Goal: Navigation & Orientation: Find specific page/section

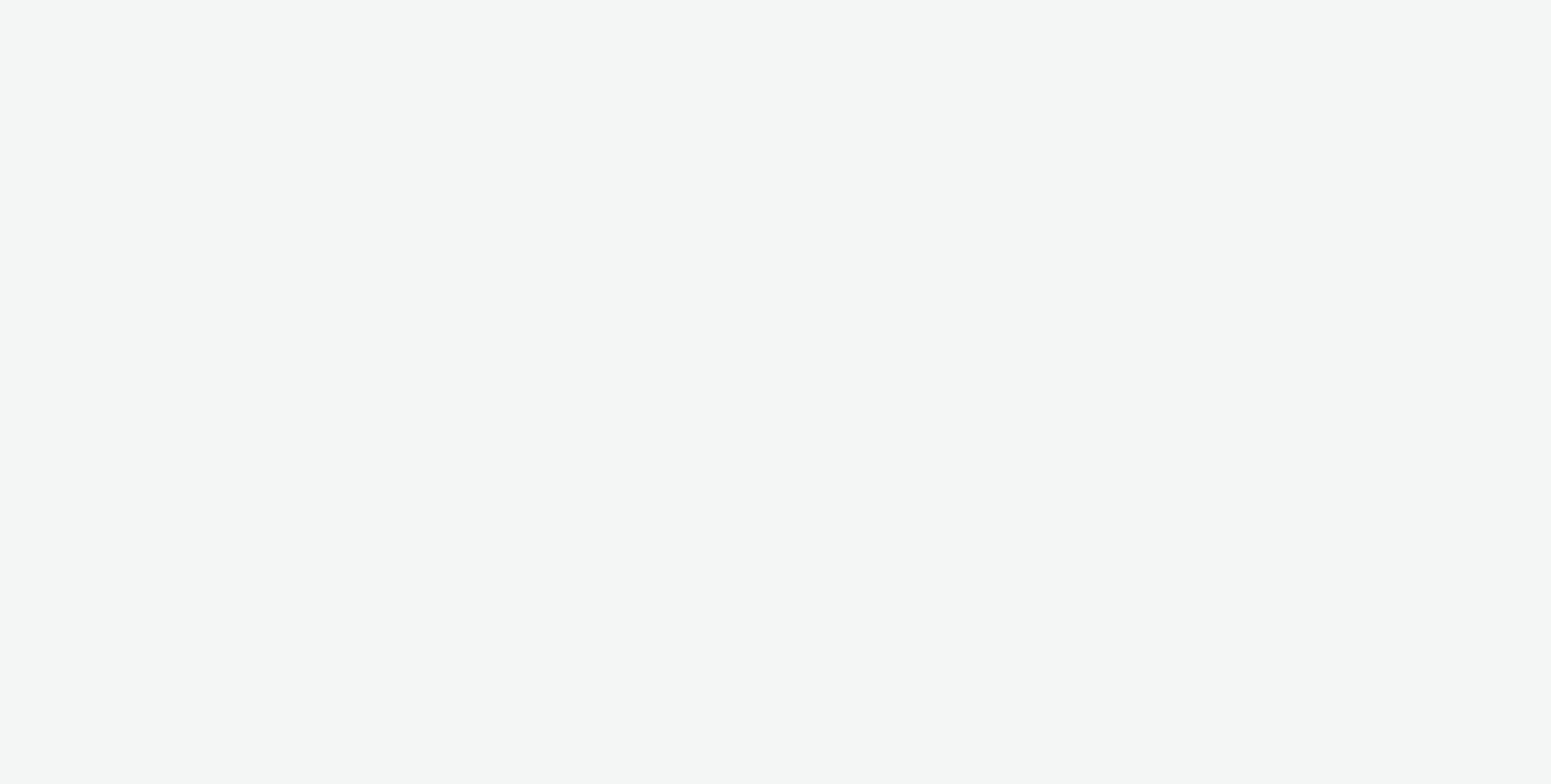
select select "ac009755-aa48-4799-8050-7a339a378eb8"
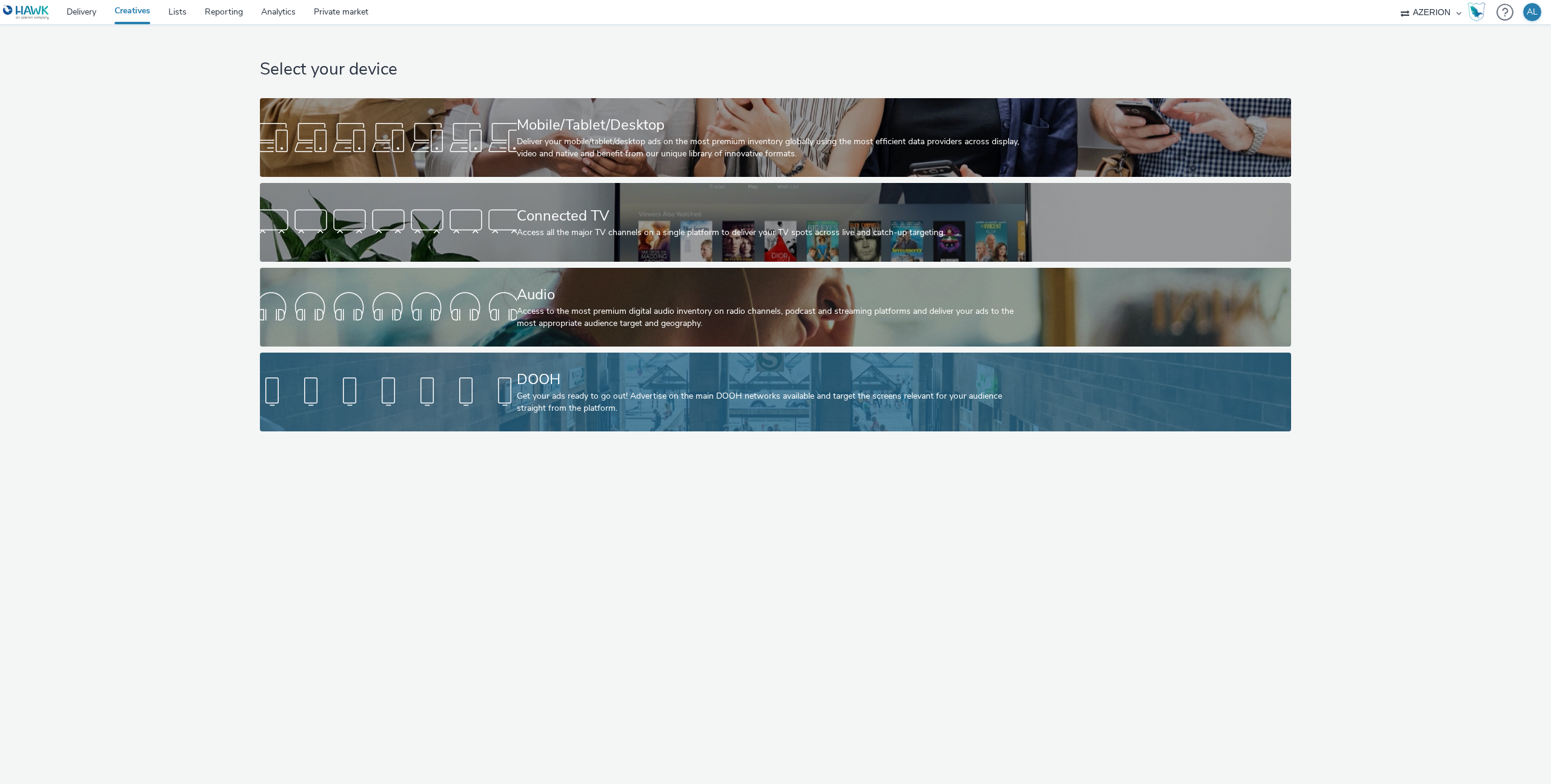
click at [519, 380] on div "DOOH" at bounding box center [773, 380] width 513 height 21
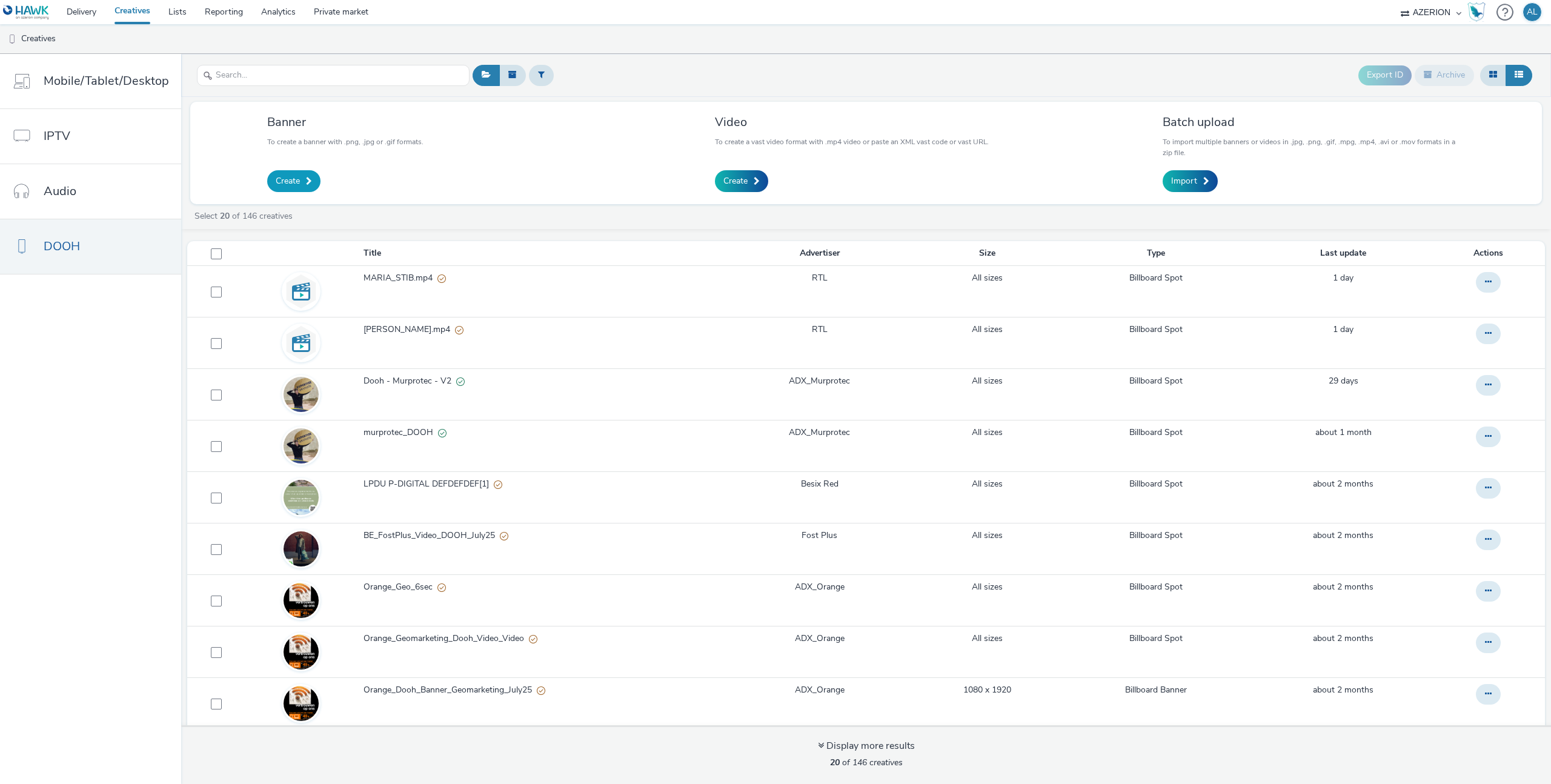
click at [302, 188] on link "Create" at bounding box center [294, 181] width 53 height 22
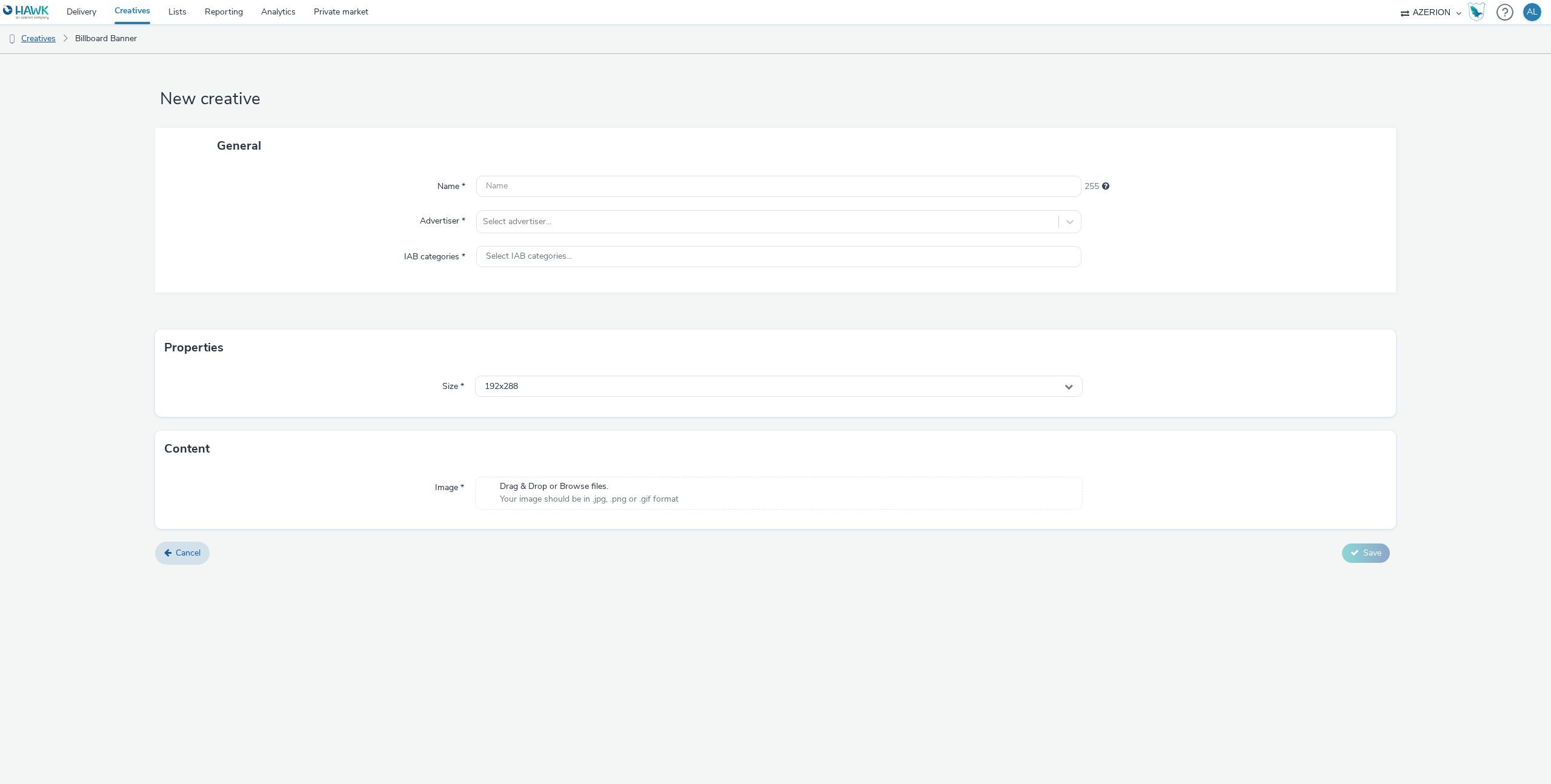
click at [31, 33] on link "Creatives" at bounding box center [31, 38] width 62 height 29
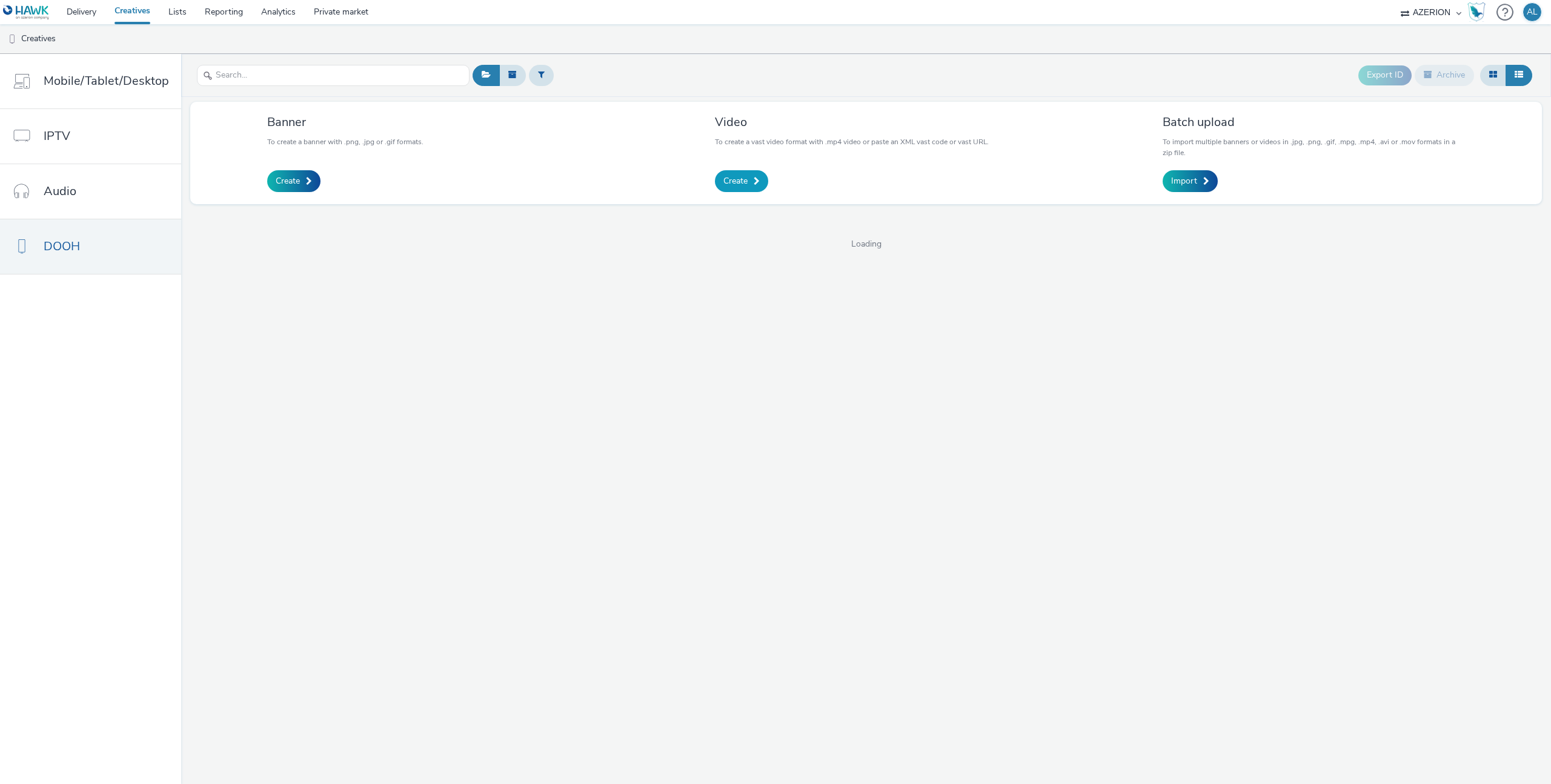
click at [729, 188] on link "Create" at bounding box center [741, 181] width 53 height 22
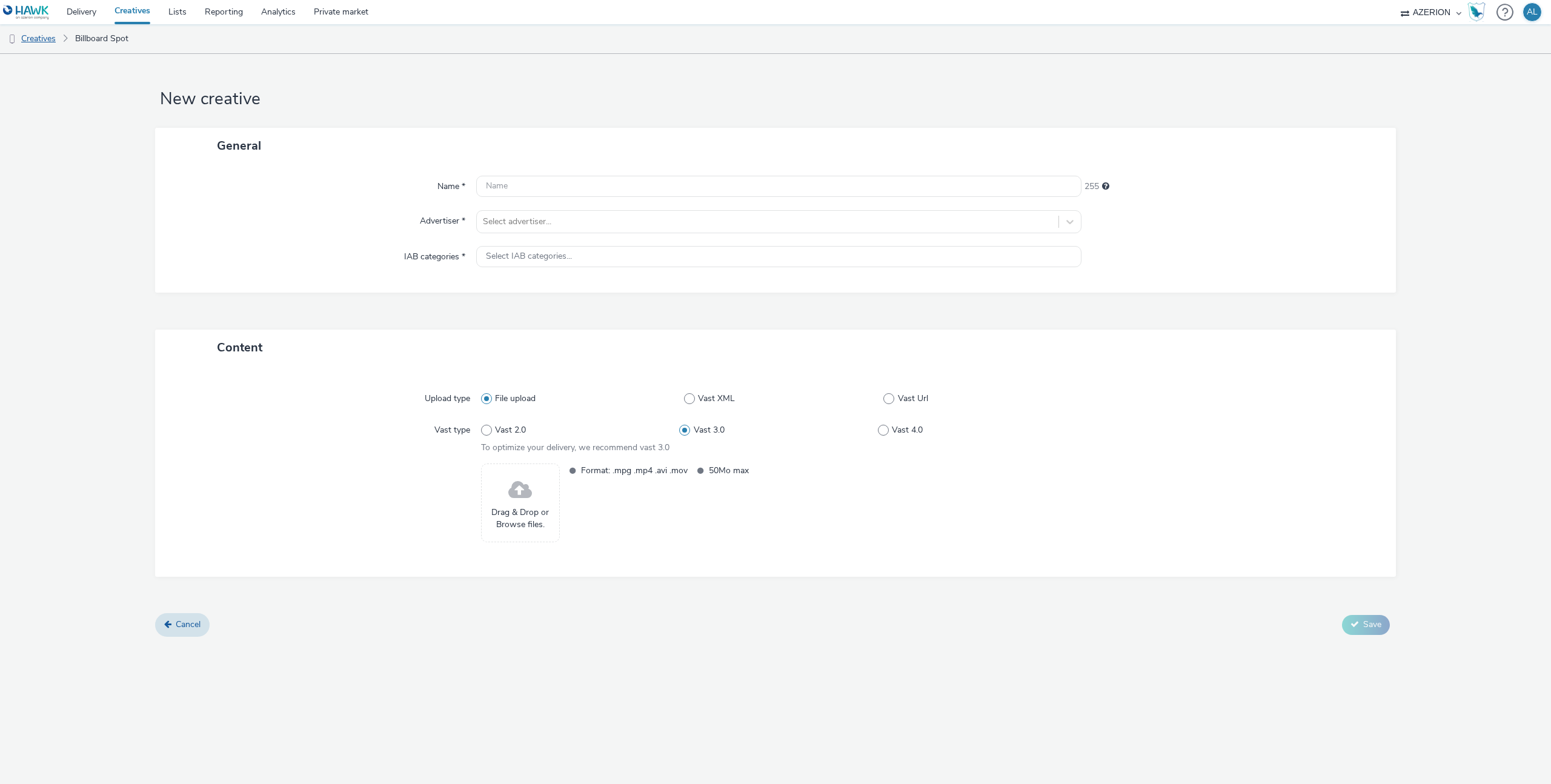
click at [53, 43] on link "Creatives" at bounding box center [31, 38] width 62 height 29
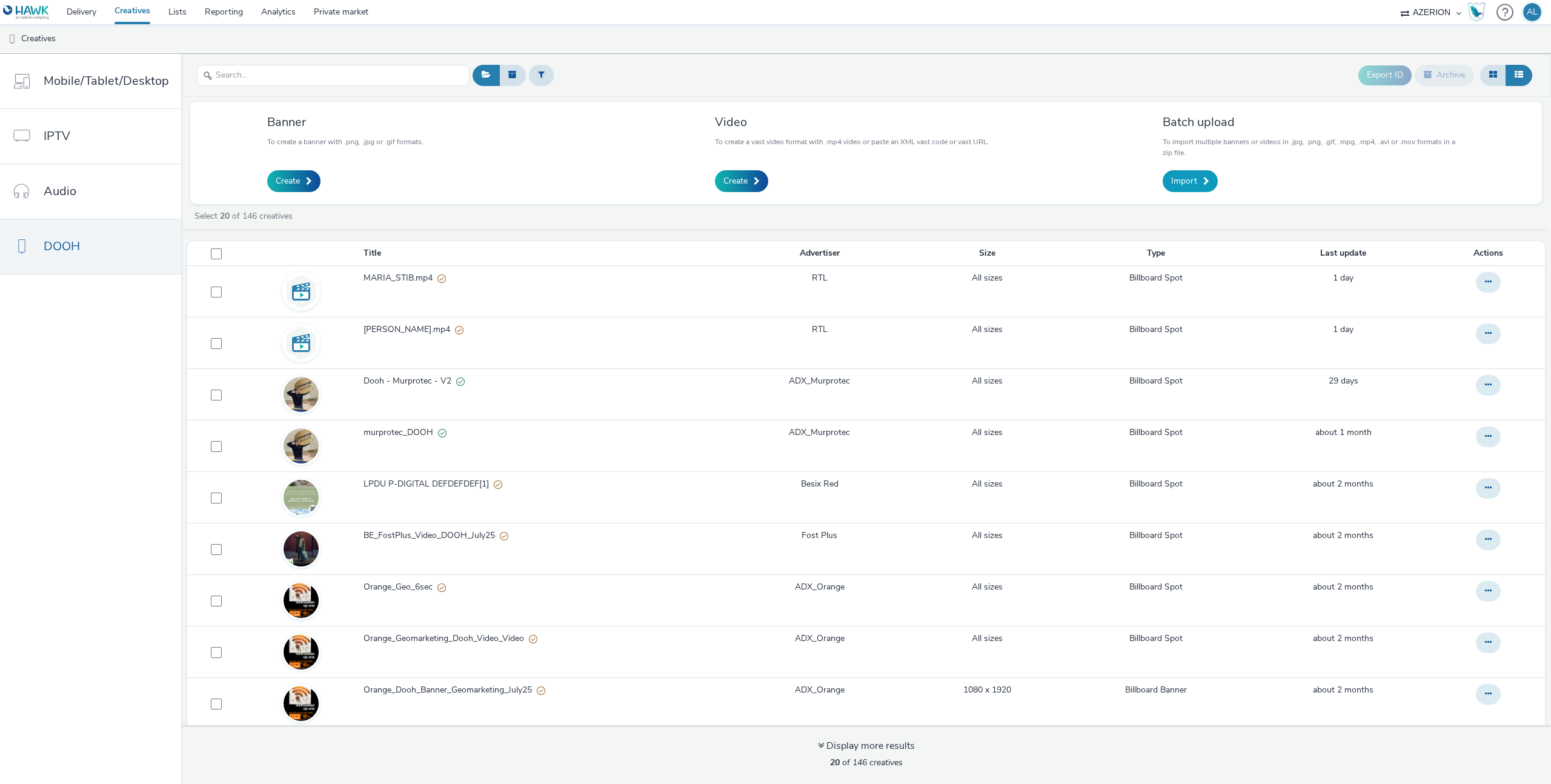
click at [1191, 175] on span "Import" at bounding box center [1184, 181] width 26 height 12
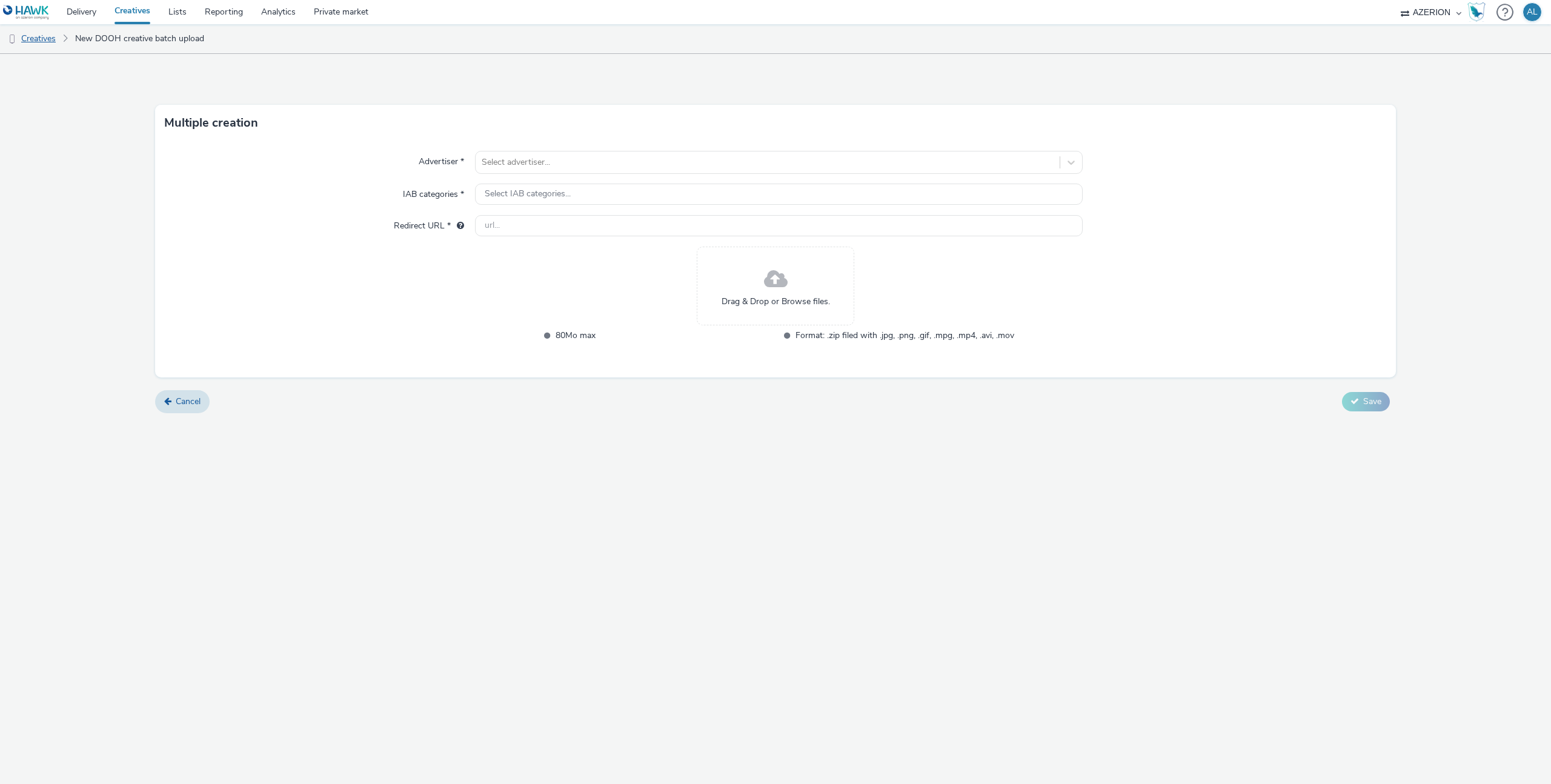
click at [45, 45] on link "Creatives" at bounding box center [31, 38] width 62 height 29
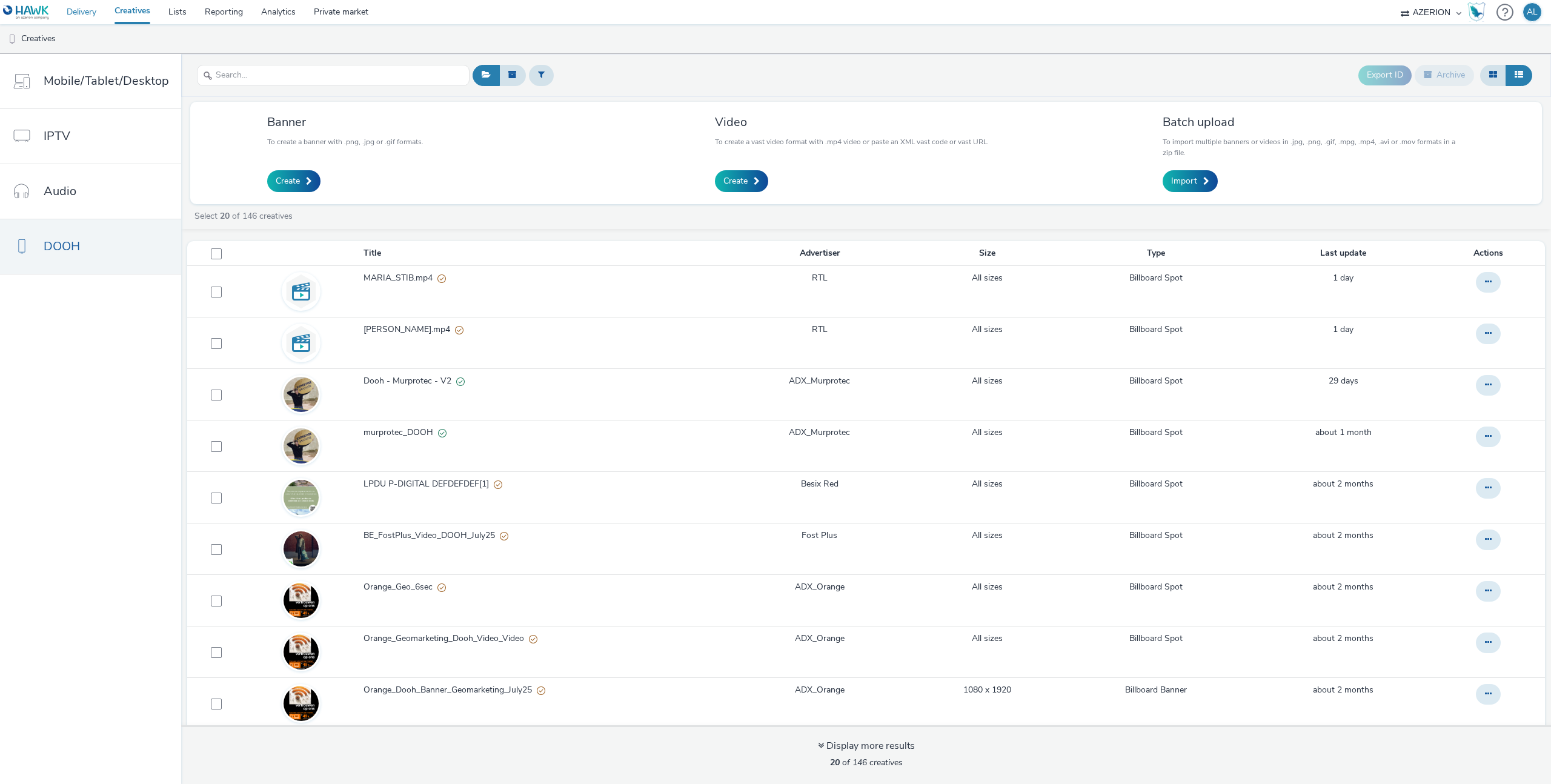
click at [94, 18] on link "Delivery" at bounding box center [81, 12] width 48 height 24
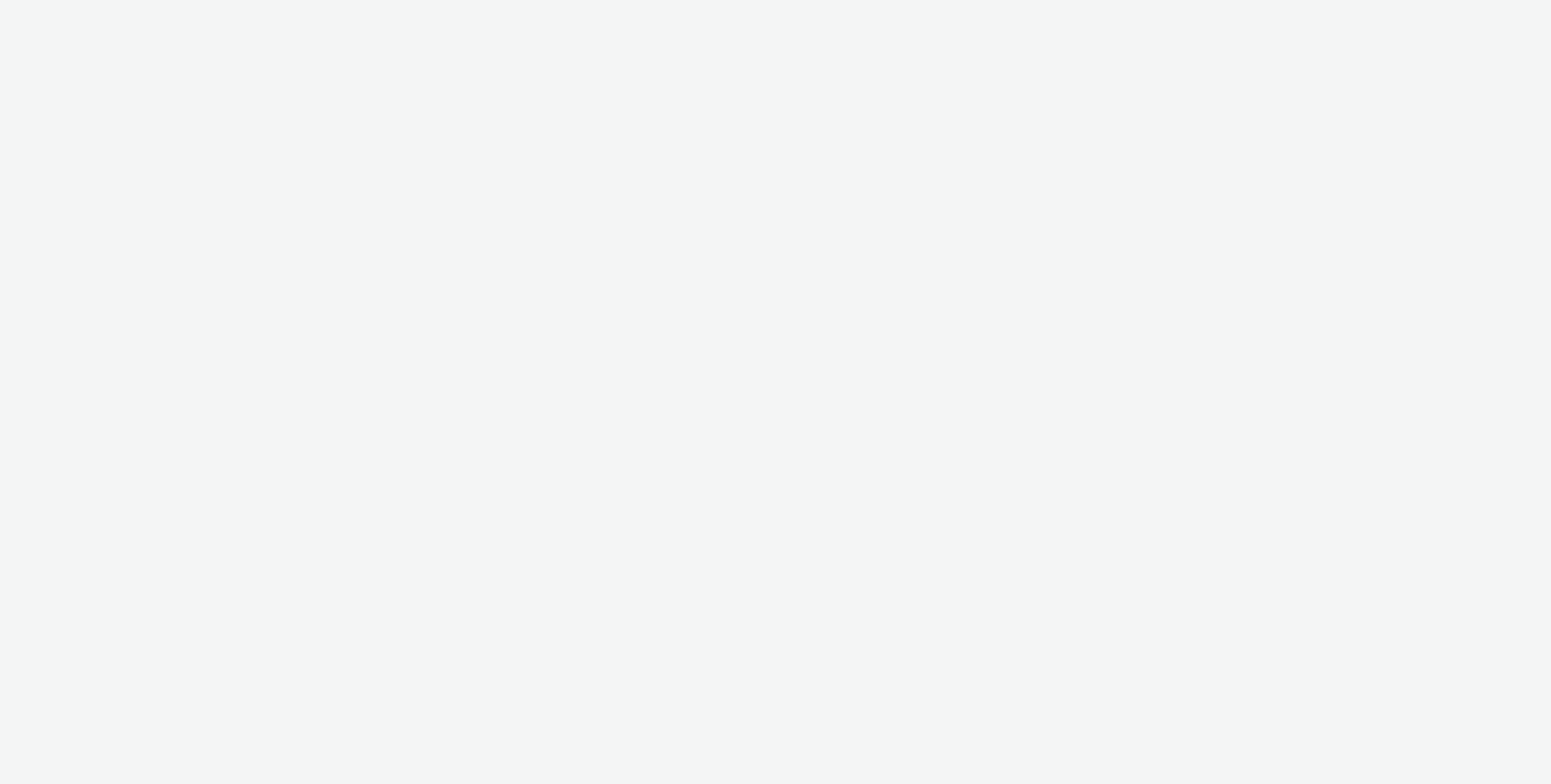
select select "706bcdbc-3686-4d85-921c-ea3e6895b8f3"
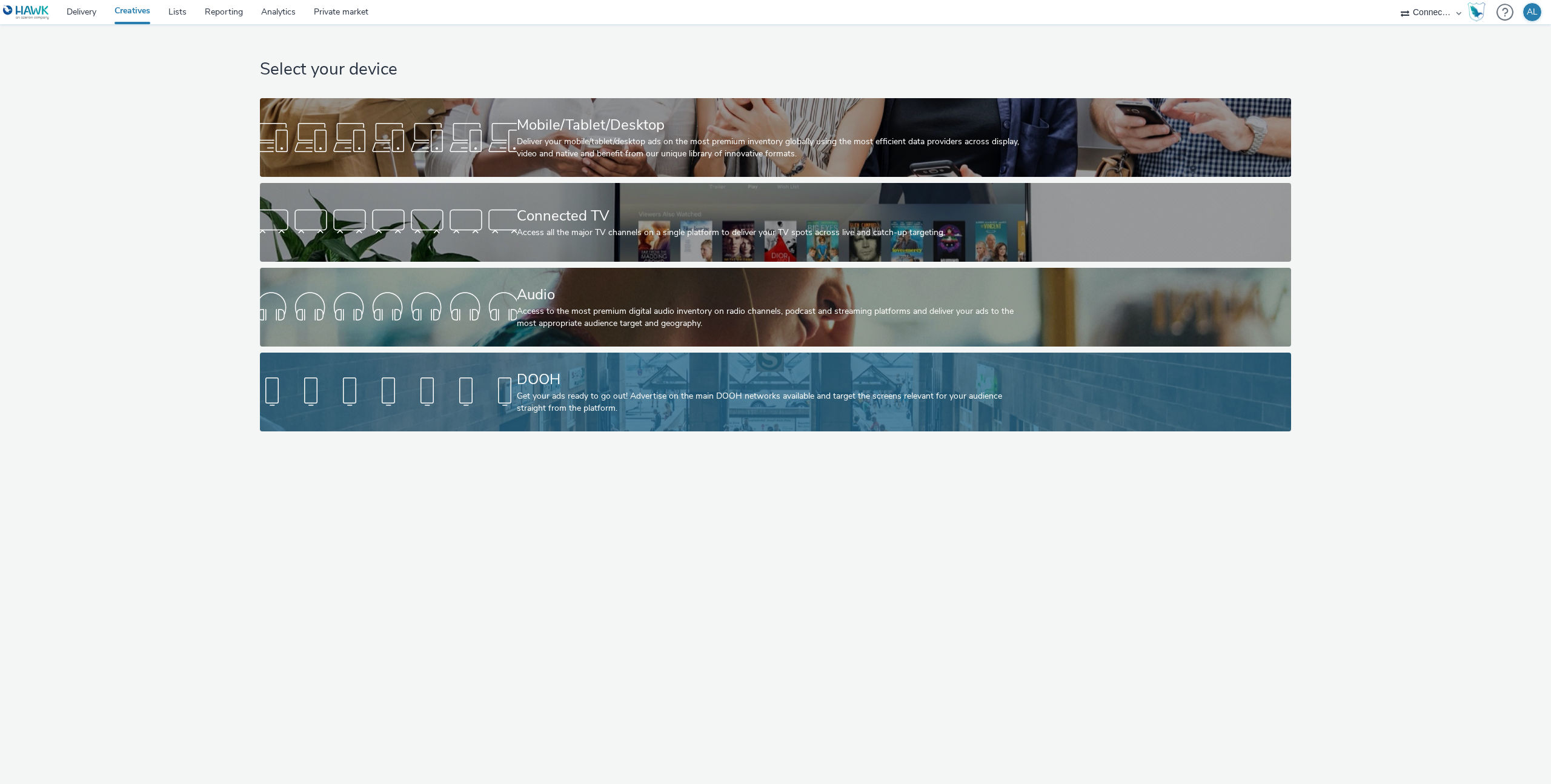
click at [667, 413] on div "Get your ads ready to go out! Advertise on the main DOOH networks available and…" at bounding box center [773, 402] width 513 height 25
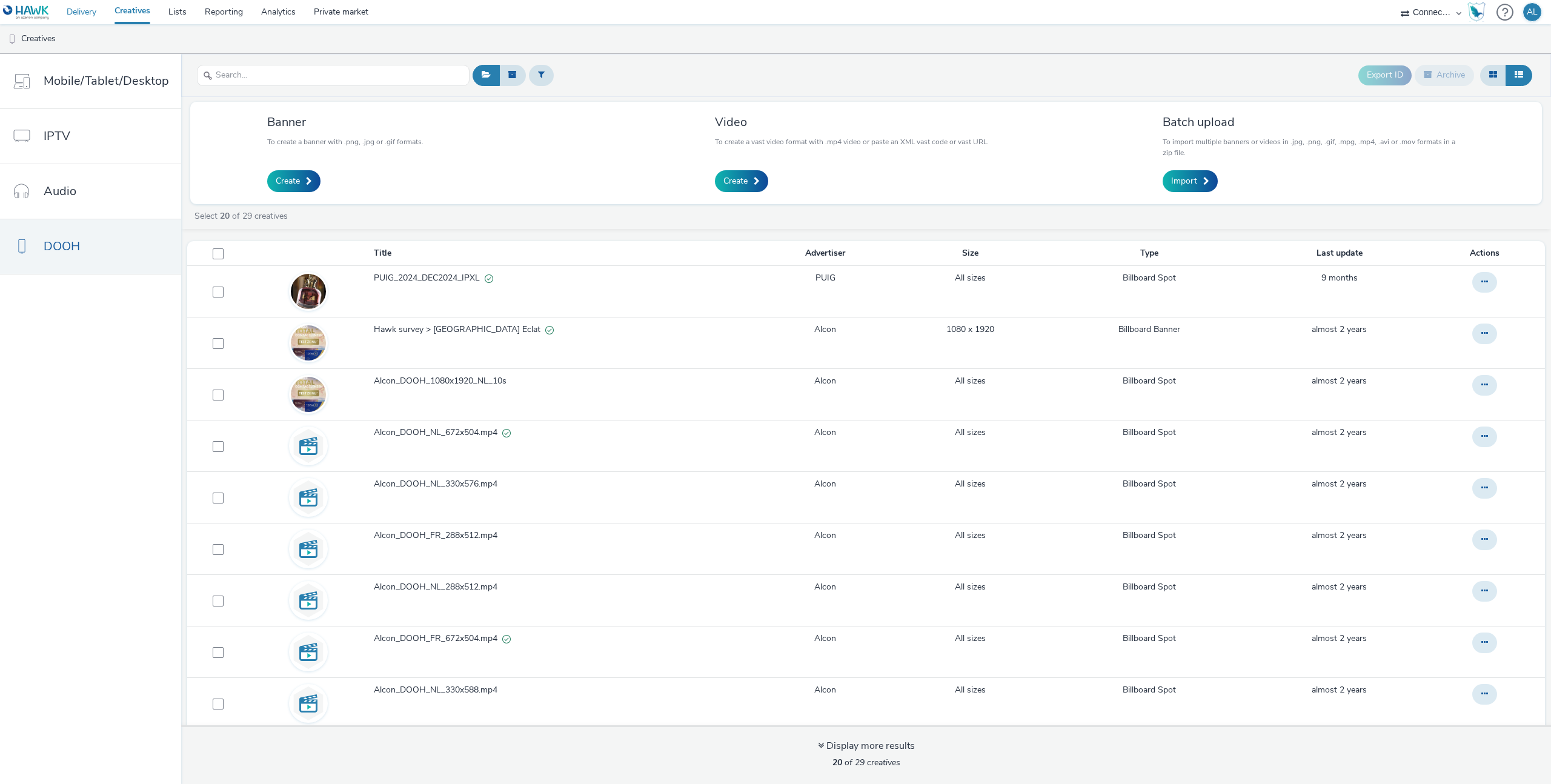
click at [89, 21] on link "Delivery" at bounding box center [81, 12] width 48 height 24
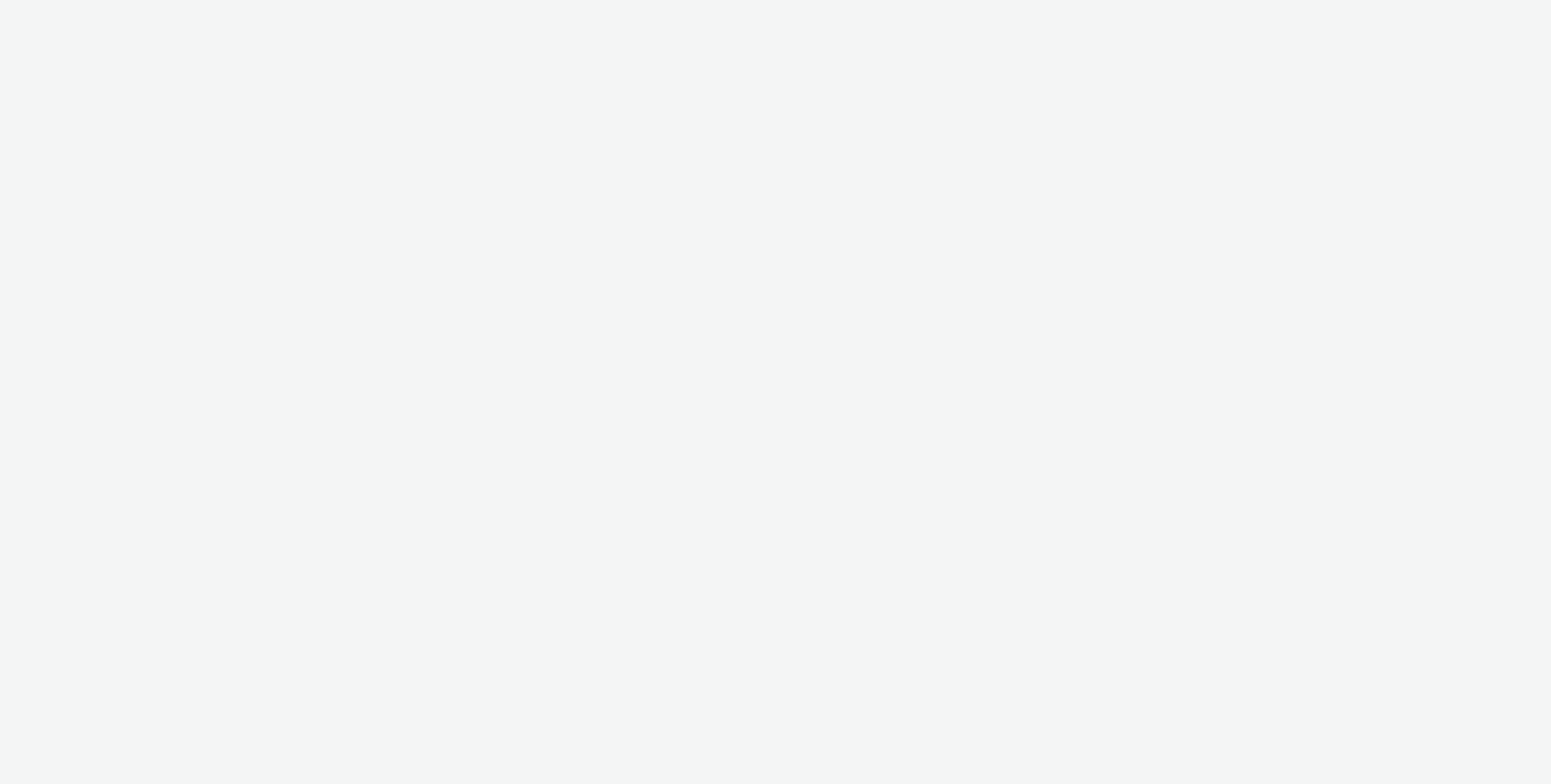
select select "2fc77e36-bb93-4aa3-9dff-dcb08e02eac6"
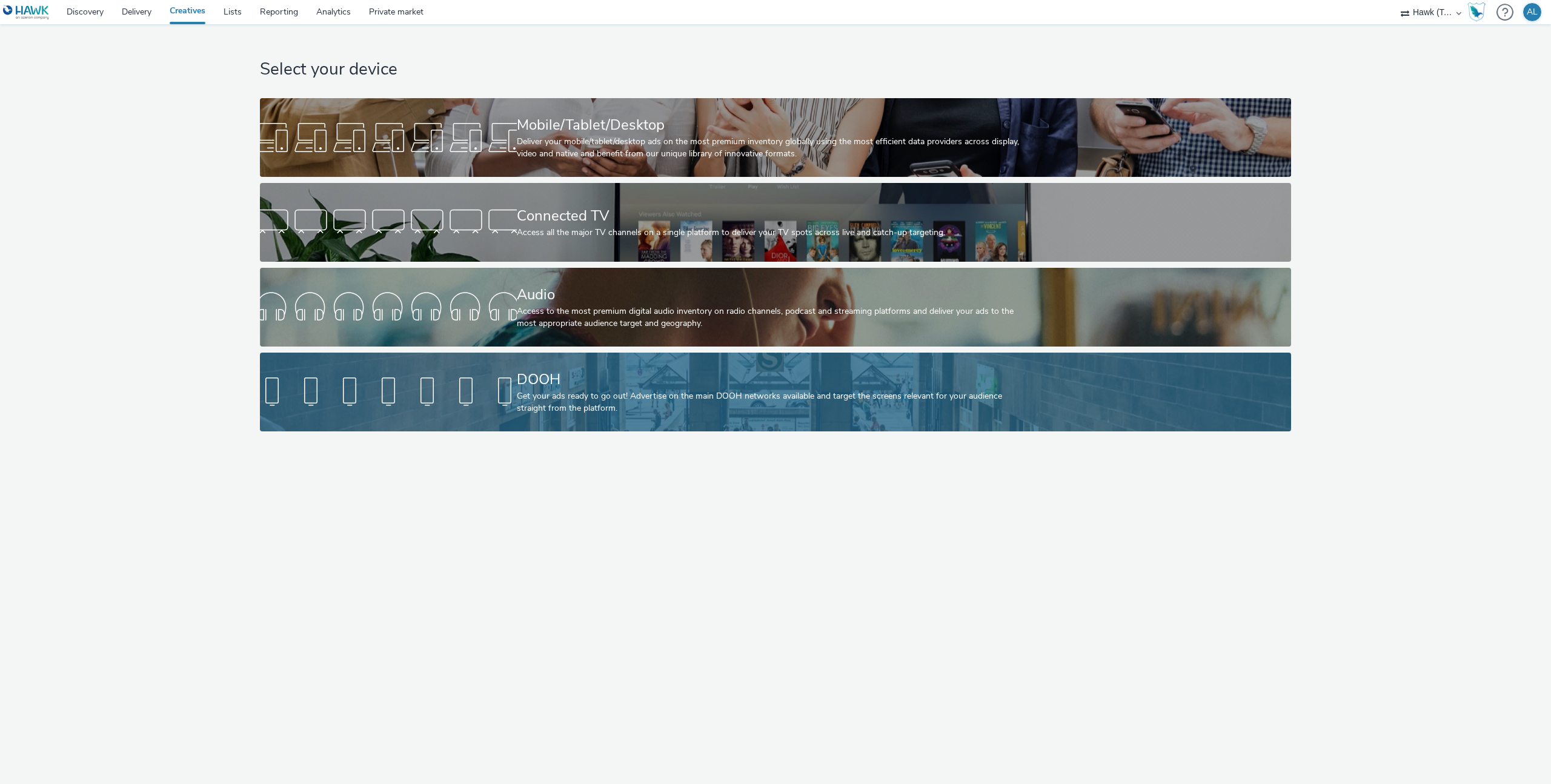
click at [449, 371] on link "DOOH Get your ads ready to go out! Advertise on the main DOOH networks availabl…" at bounding box center [776, 392] width 1031 height 79
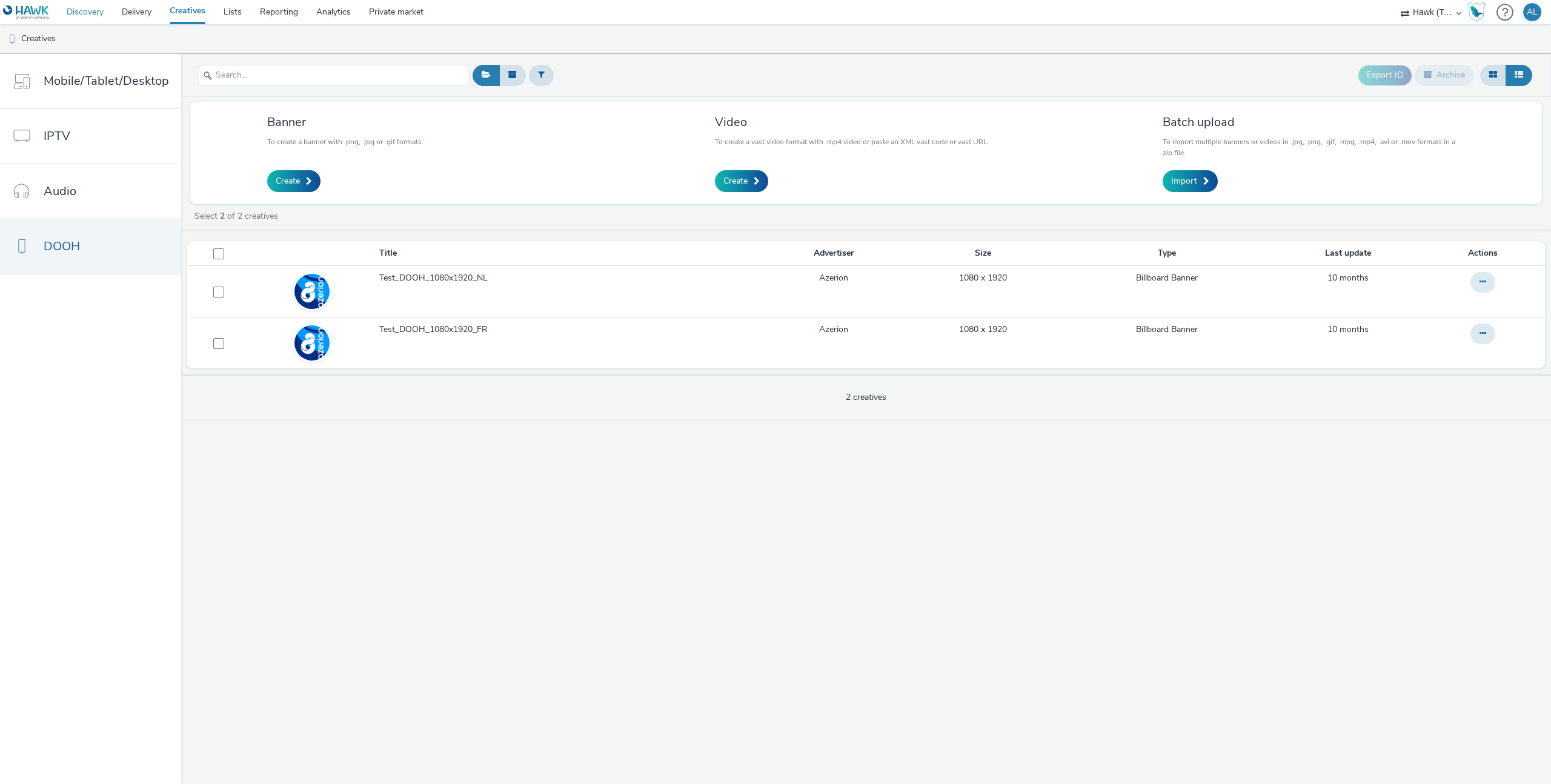
click at [102, 21] on link "Discovery" at bounding box center [85, 12] width 55 height 24
